Goal: Navigation & Orientation: Find specific page/section

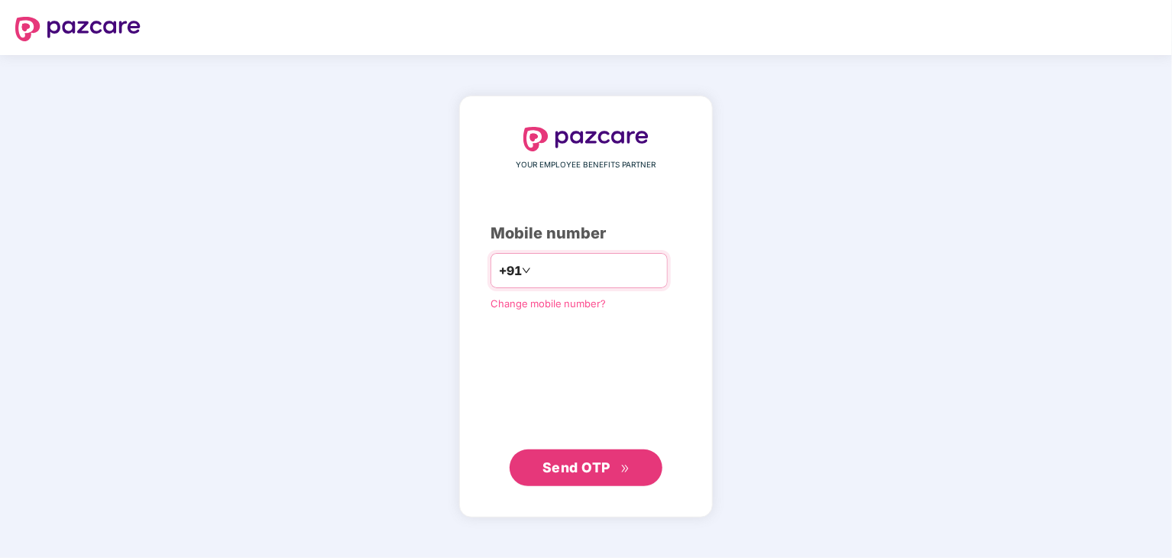
click at [559, 267] on input "number" at bounding box center [596, 270] width 125 height 24
type input "**********"
click at [599, 467] on span "Send OTP" at bounding box center [576, 467] width 68 height 16
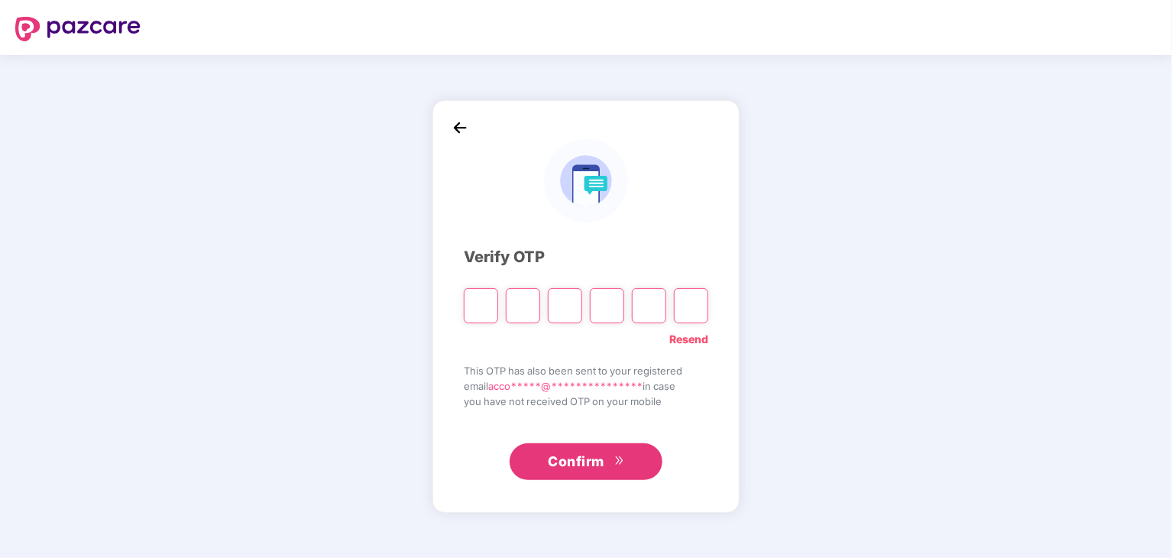
type input "*"
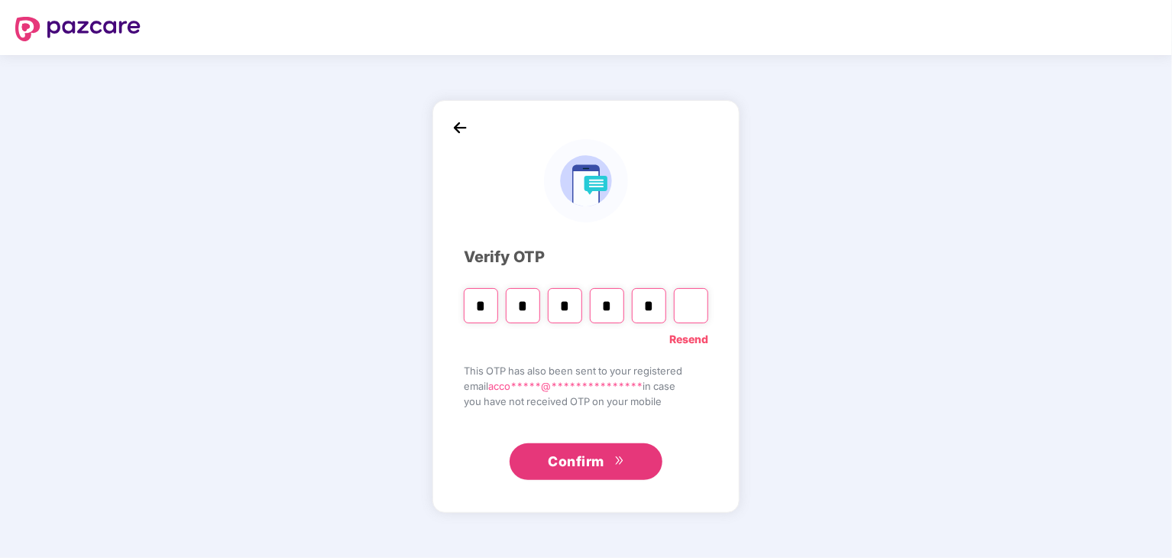
type input "*"
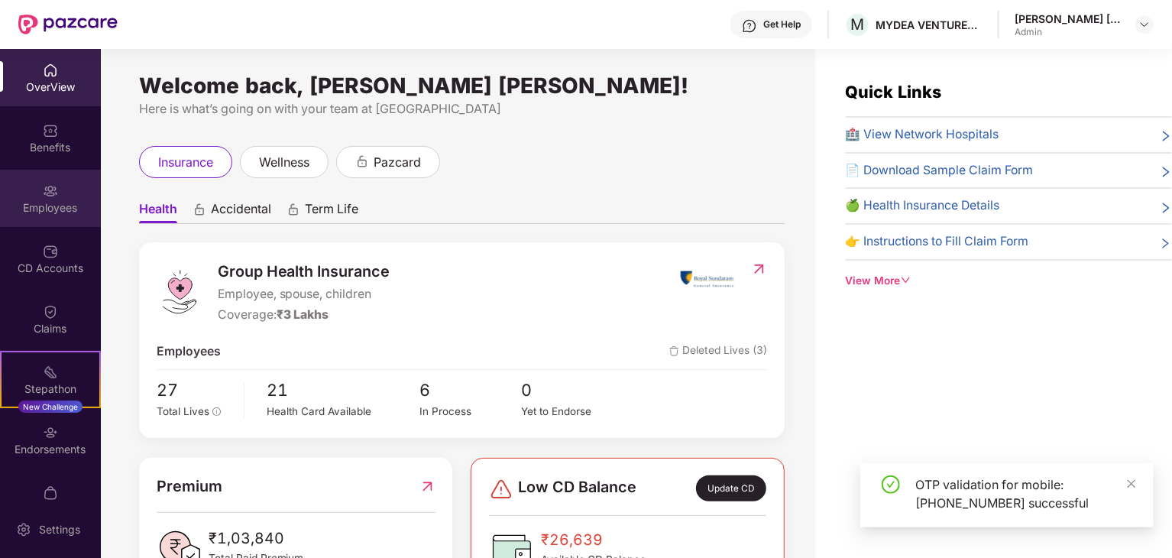
click at [61, 197] on div "Employees" at bounding box center [50, 198] width 101 height 57
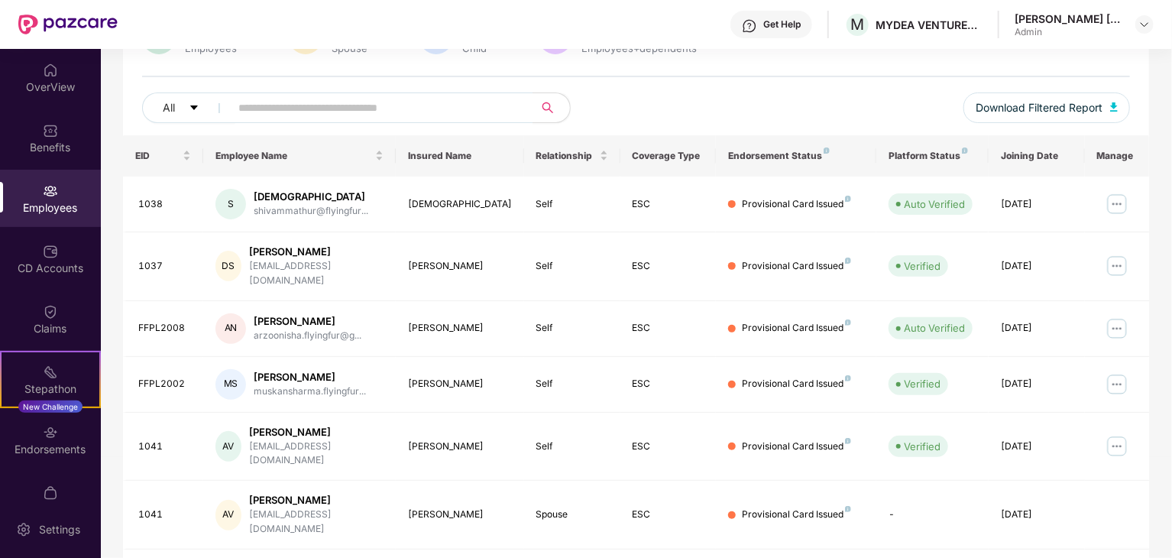
scroll to position [379, 0]
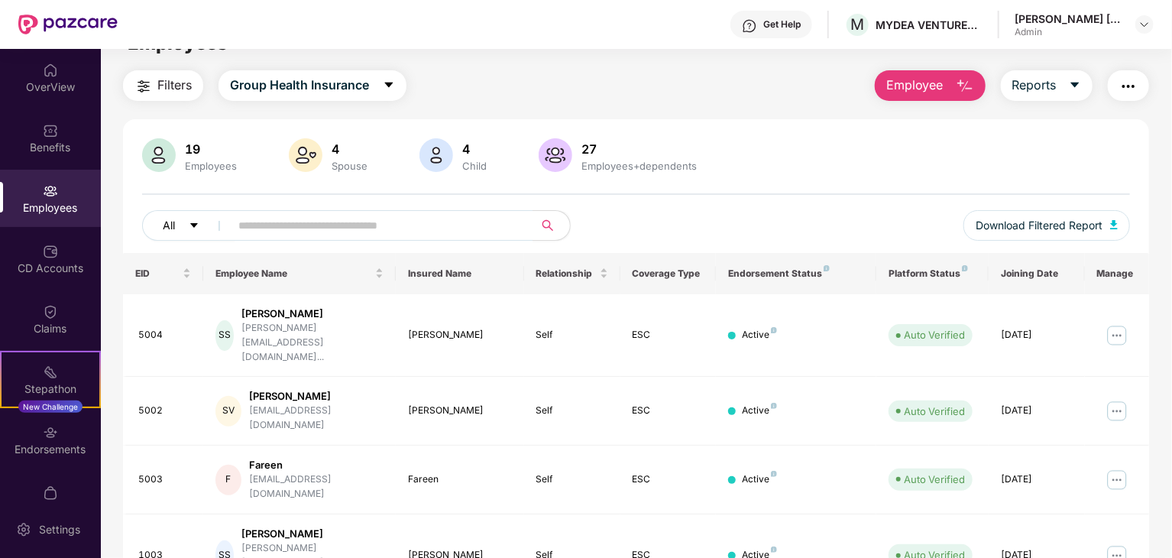
scroll to position [0, 0]
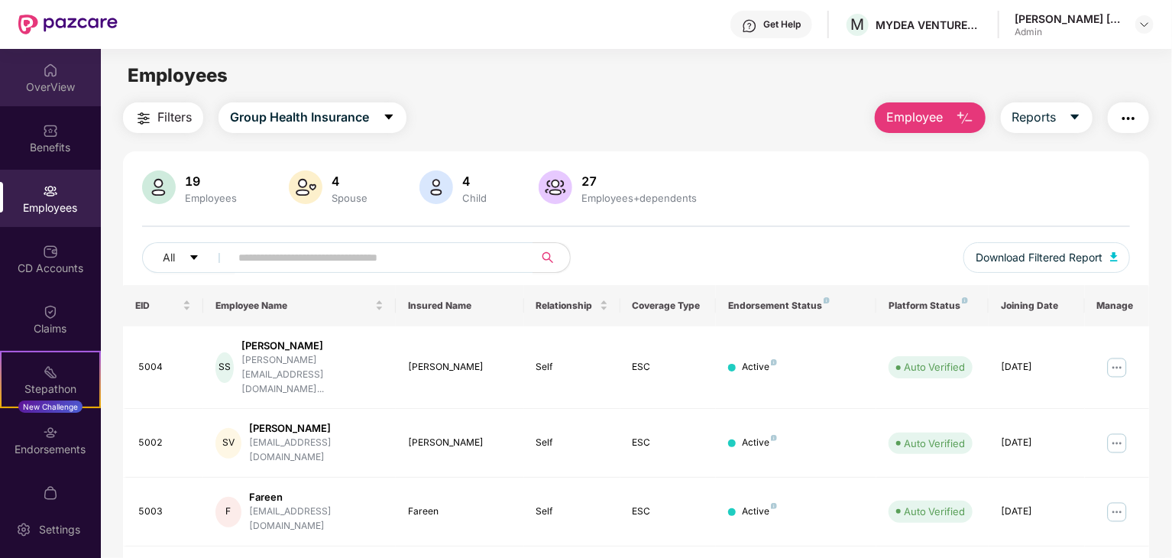
click at [44, 86] on div "OverView" at bounding box center [50, 86] width 101 height 15
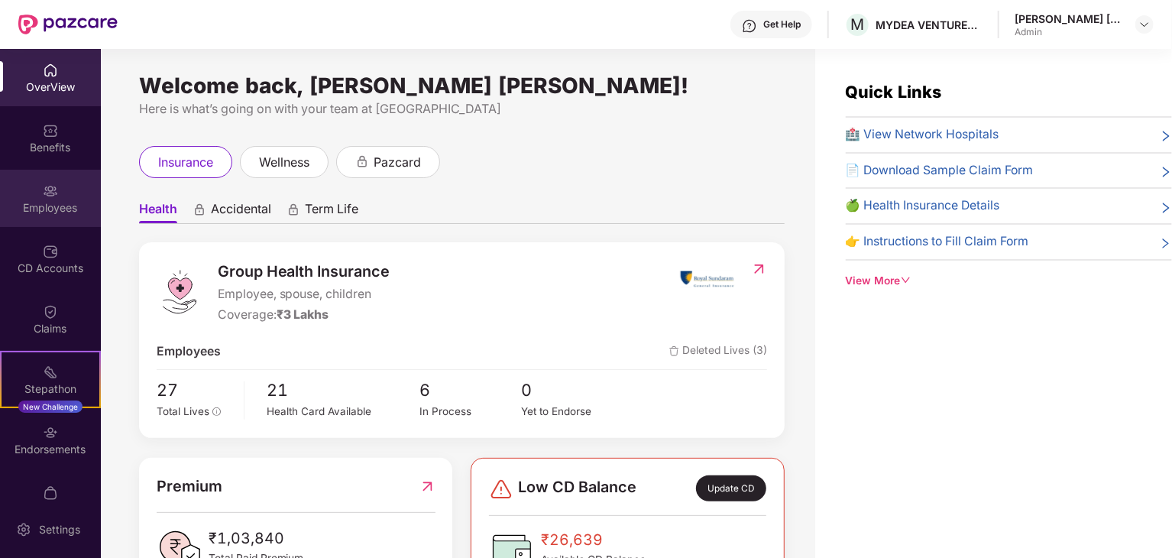
click at [43, 193] on img at bounding box center [50, 190] width 15 height 15
